Goal: Transaction & Acquisition: Purchase product/service

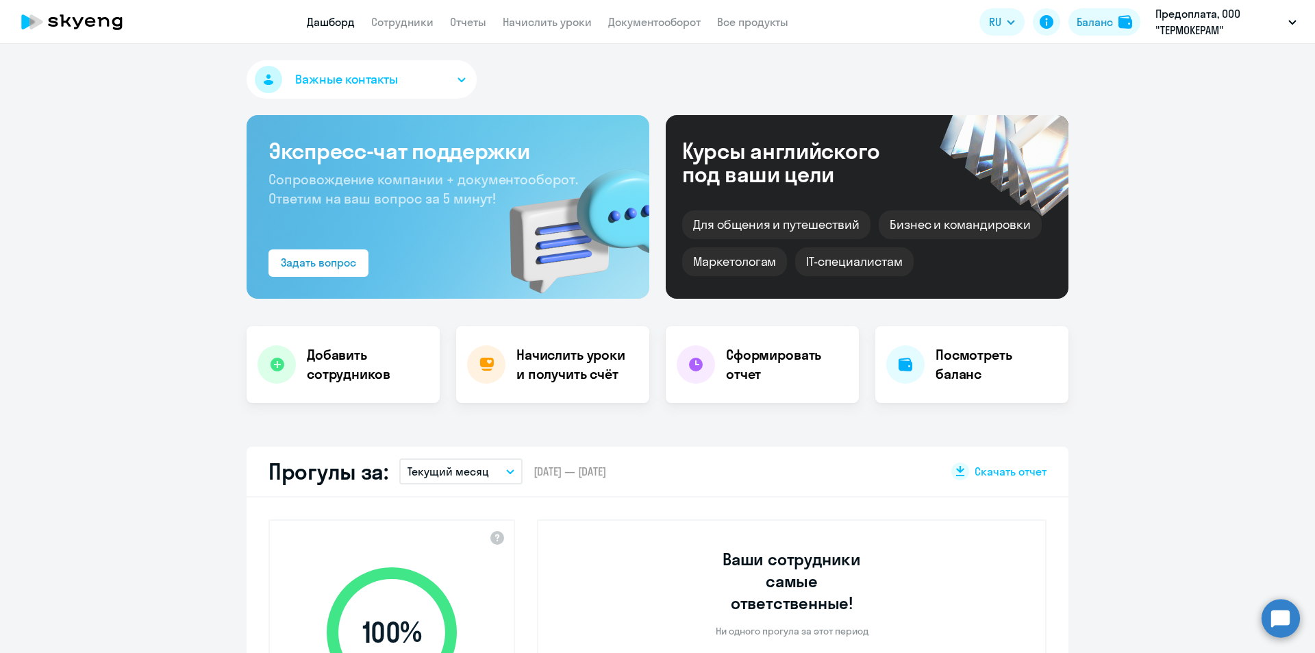
select select "30"
click at [575, 375] on h4 "Начислить уроки и получить счёт" at bounding box center [576, 364] width 119 height 38
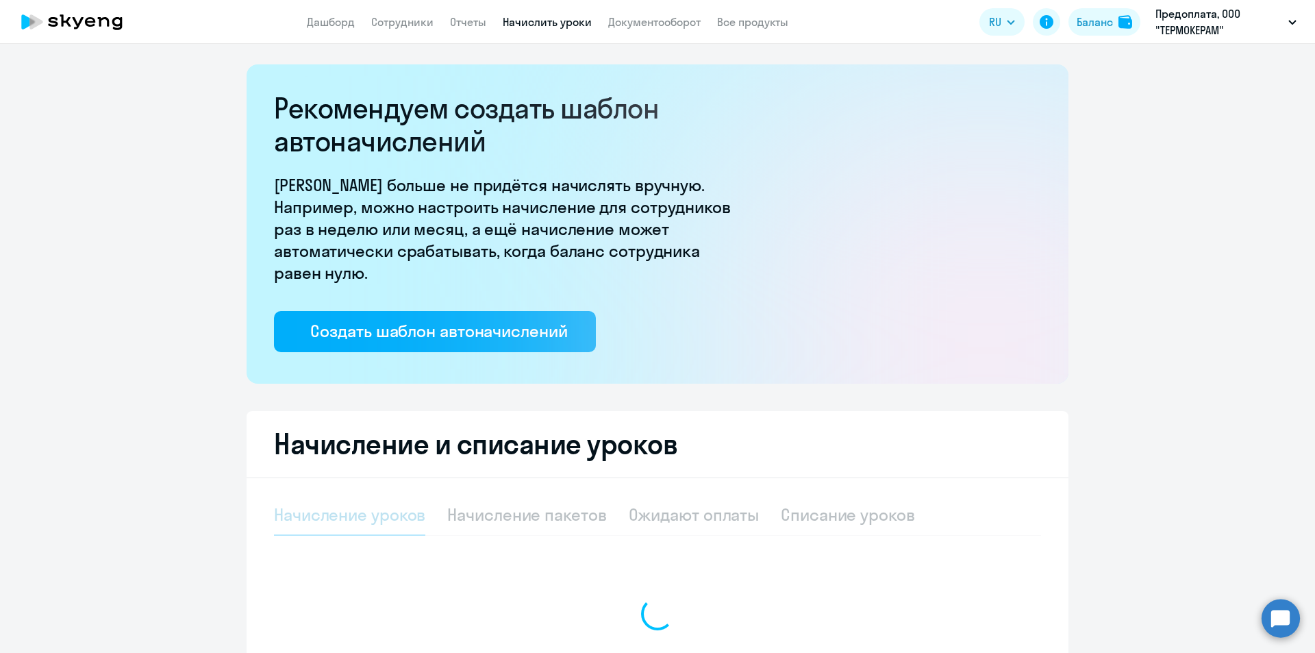
select select "10"
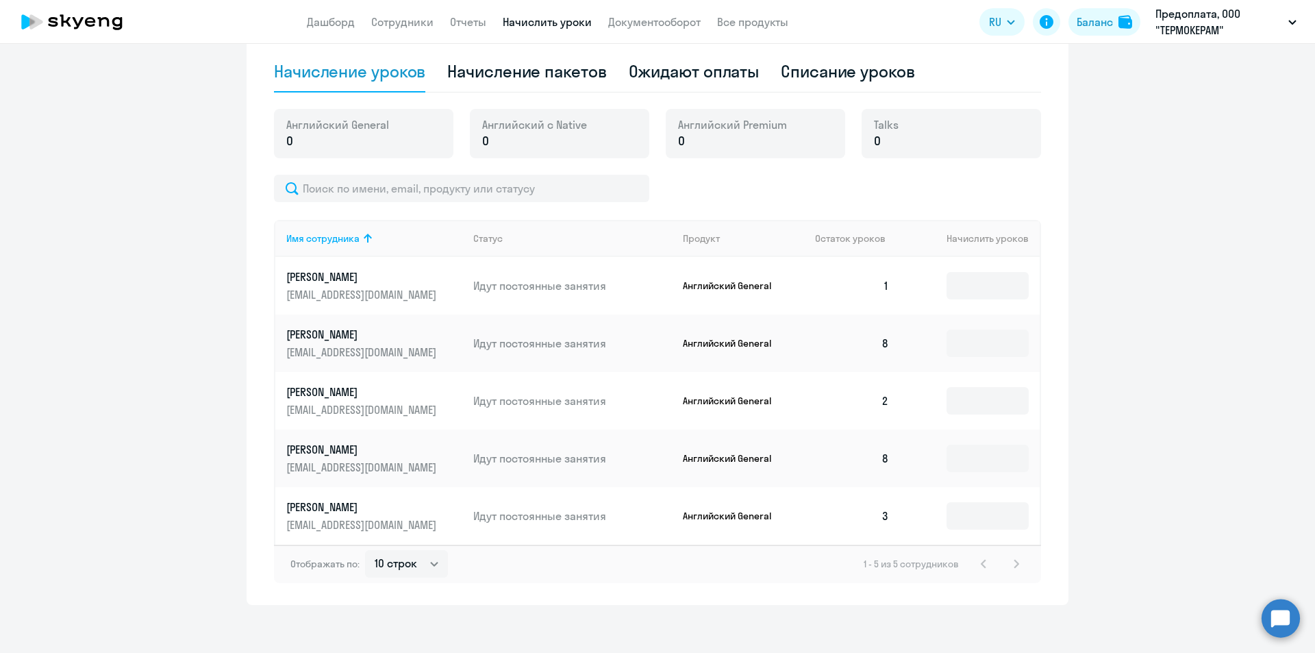
scroll to position [450, 0]
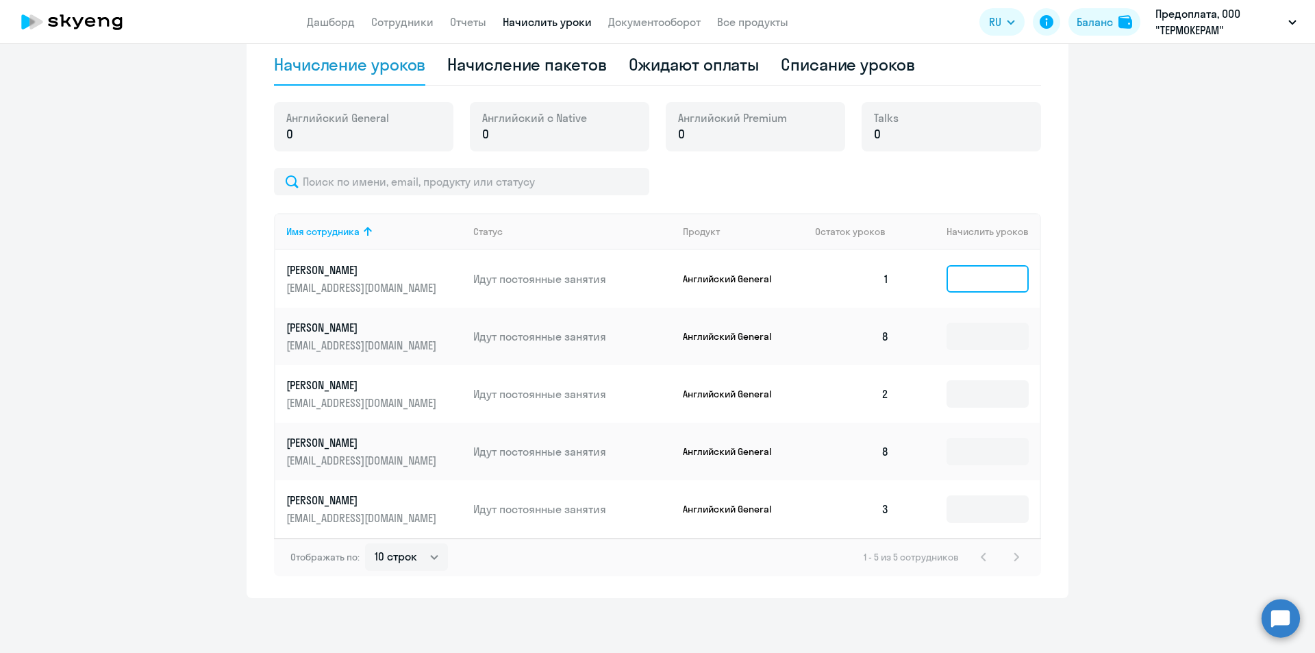
click at [961, 288] on input at bounding box center [988, 278] width 82 height 27
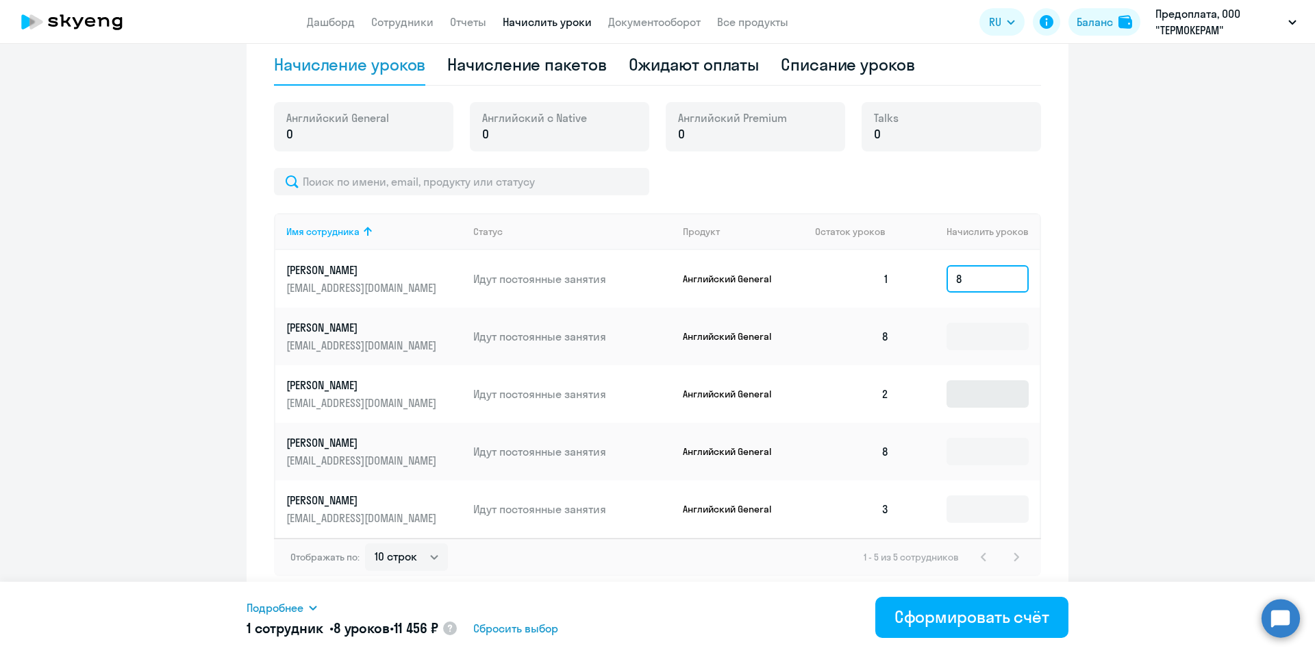
type input "8"
click at [975, 381] on input at bounding box center [988, 393] width 82 height 27
type input "8"
click at [973, 505] on input at bounding box center [988, 508] width 82 height 27
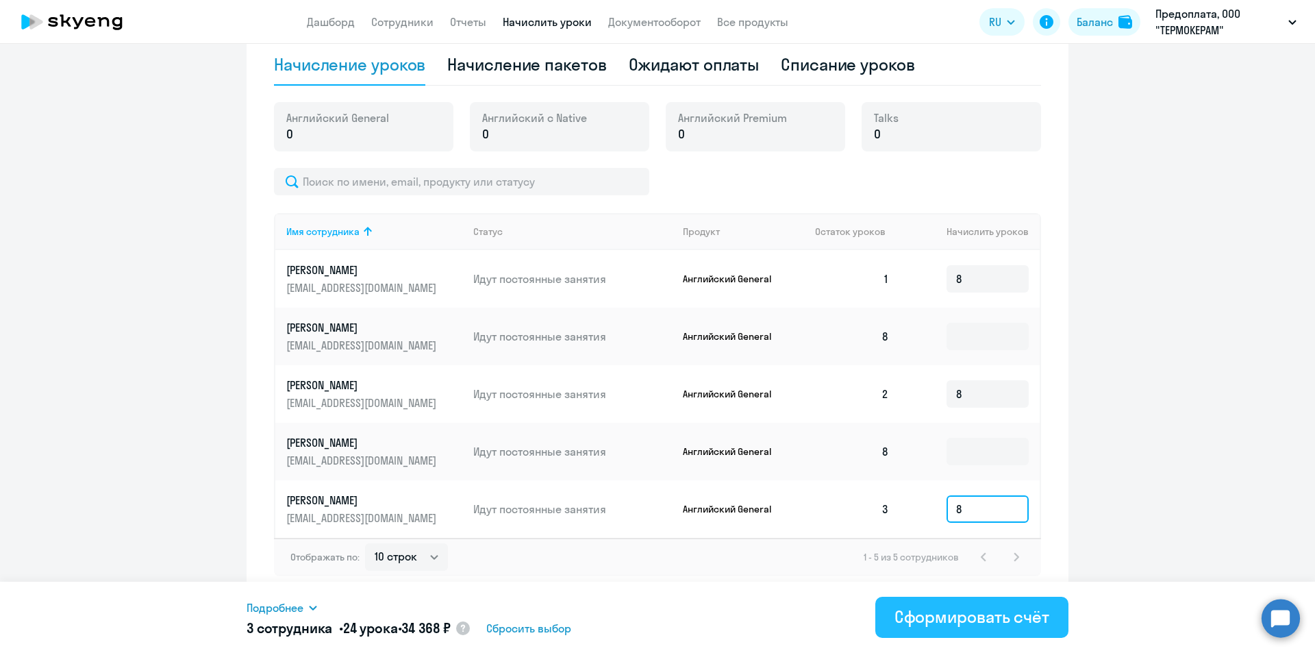
type input "8"
click at [967, 624] on div "Сформировать счёт" at bounding box center [972, 617] width 155 height 22
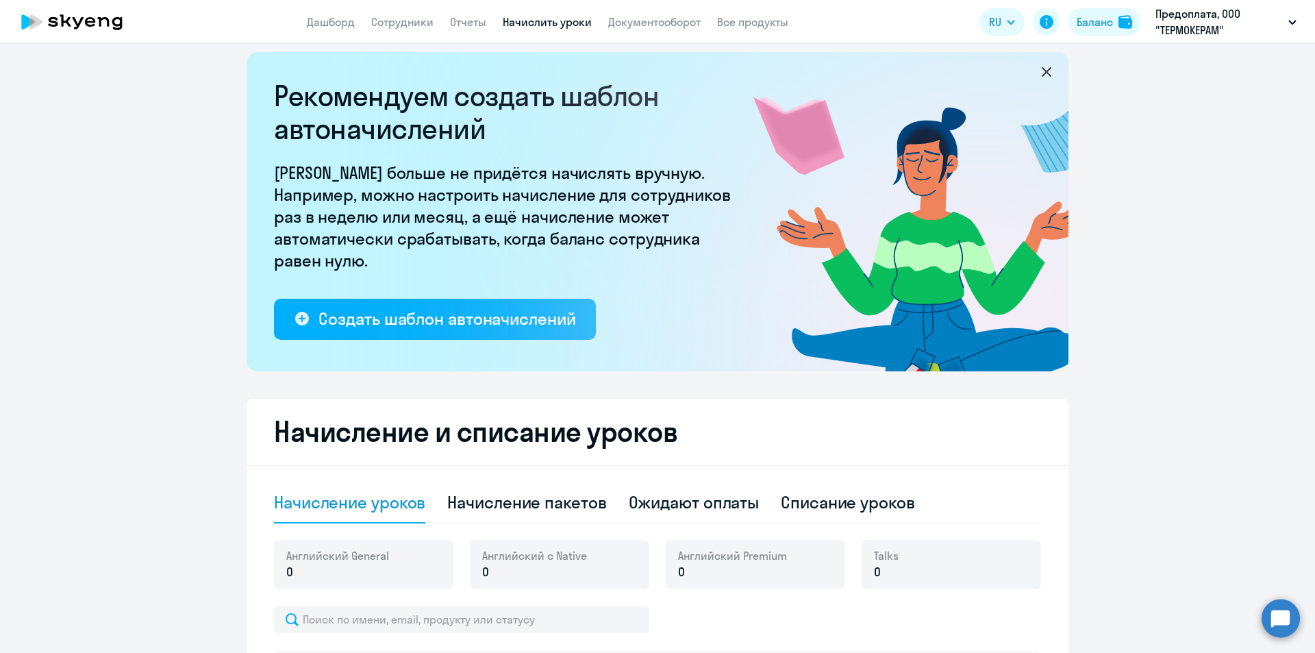
scroll to position [0, 0]
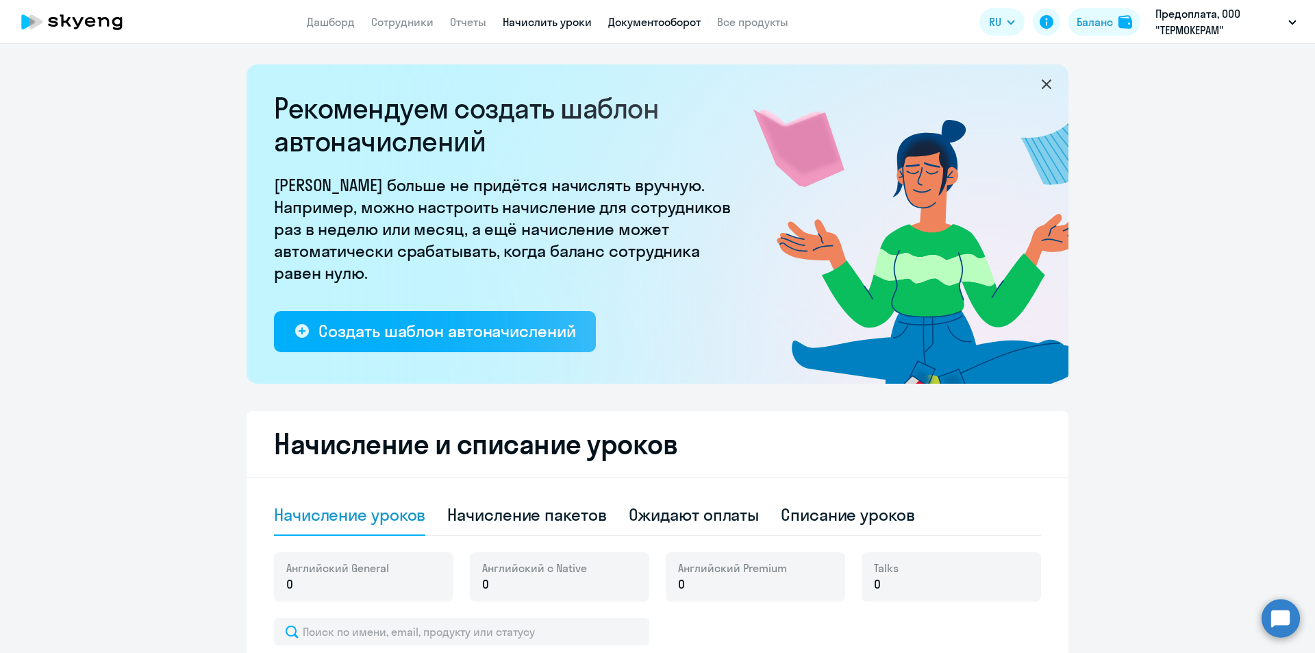
click at [641, 27] on link "Документооборот" at bounding box center [654, 22] width 92 height 14
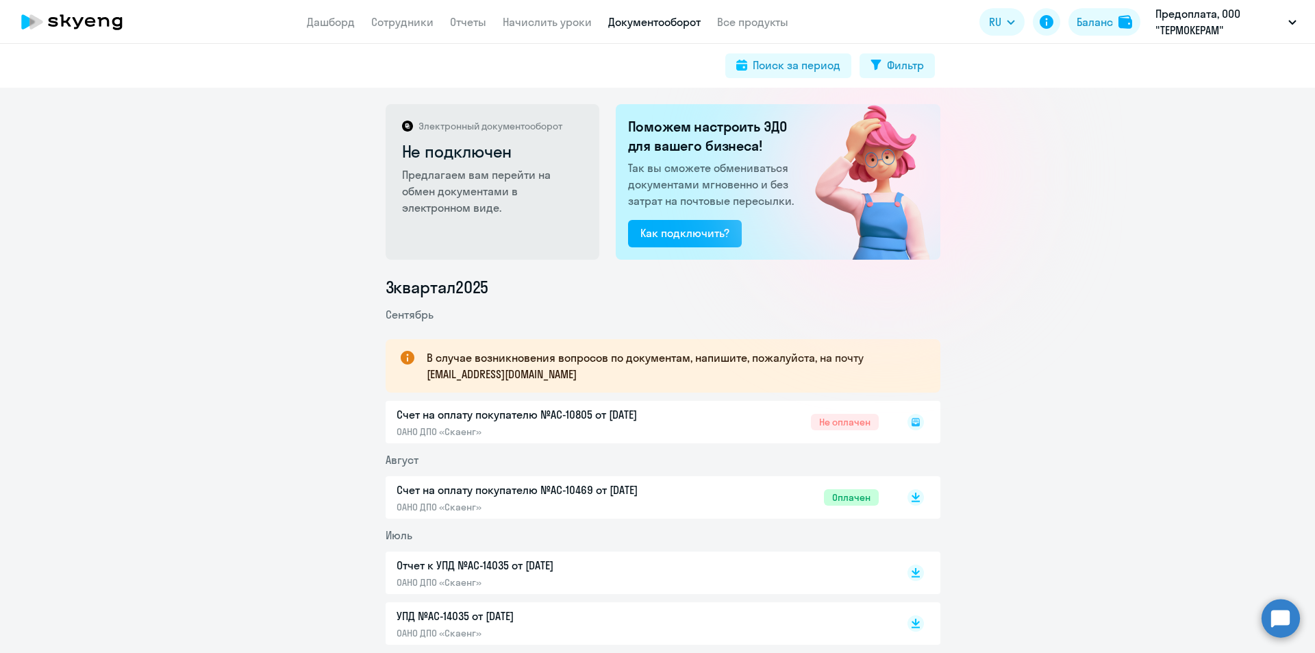
click at [913, 417] on rect at bounding box center [916, 422] width 16 height 16
click at [910, 419] on rect at bounding box center [916, 422] width 16 height 16
click at [916, 425] on rect at bounding box center [916, 422] width 16 height 16
